Goal: Find specific page/section: Find specific page/section

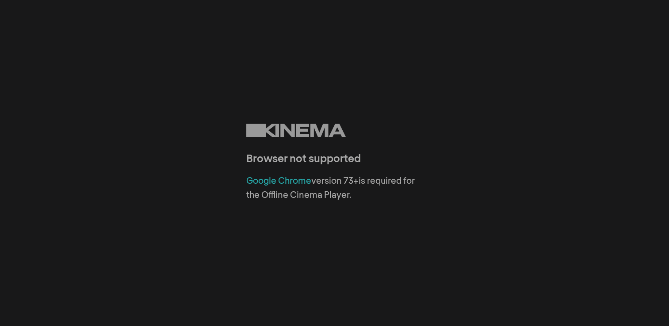
click at [271, 185] on link "Google Chrome" at bounding box center [278, 181] width 65 height 9
click at [533, 65] on div "Browser not supported Google Chrome version 73+ is required for the Offline Cin…" at bounding box center [334, 163] width 669 height 326
click at [581, 43] on div "Browser not supported Google Chrome version 73+ is required for the Offline Cin…" at bounding box center [334, 163] width 669 height 326
